Goal: Task Accomplishment & Management: Use online tool/utility

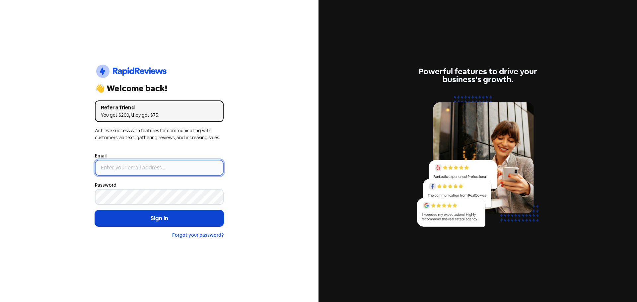
type input "[EMAIL_ADDRESS][DOMAIN_NAME]"
click at [162, 222] on button "Sign in" at bounding box center [159, 218] width 129 height 17
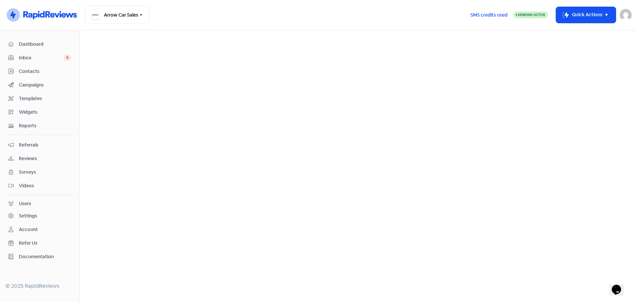
click at [32, 159] on span "Reviews" at bounding box center [45, 158] width 52 height 7
click at [204, 37] on link "Reviews" at bounding box center [210, 38] width 21 height 8
